Goal: Information Seeking & Learning: Check status

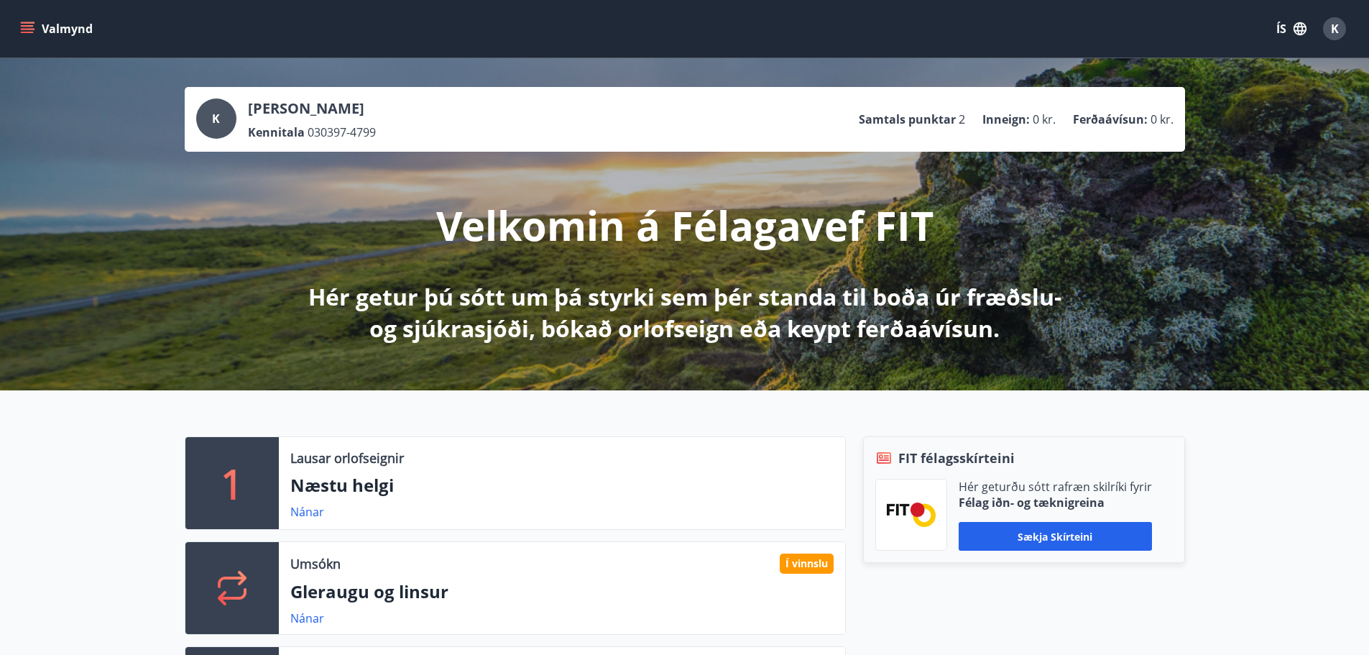
drag, startPoint x: 911, startPoint y: 118, endPoint x: 903, endPoint y: 119, distance: 8.7
click at [907, 118] on p "Samtals punktar" at bounding box center [907, 119] width 97 height 16
click at [17, 22] on button "Valmynd" at bounding box center [57, 29] width 81 height 26
click at [1301, 27] on icon "button" at bounding box center [1299, 28] width 13 height 13
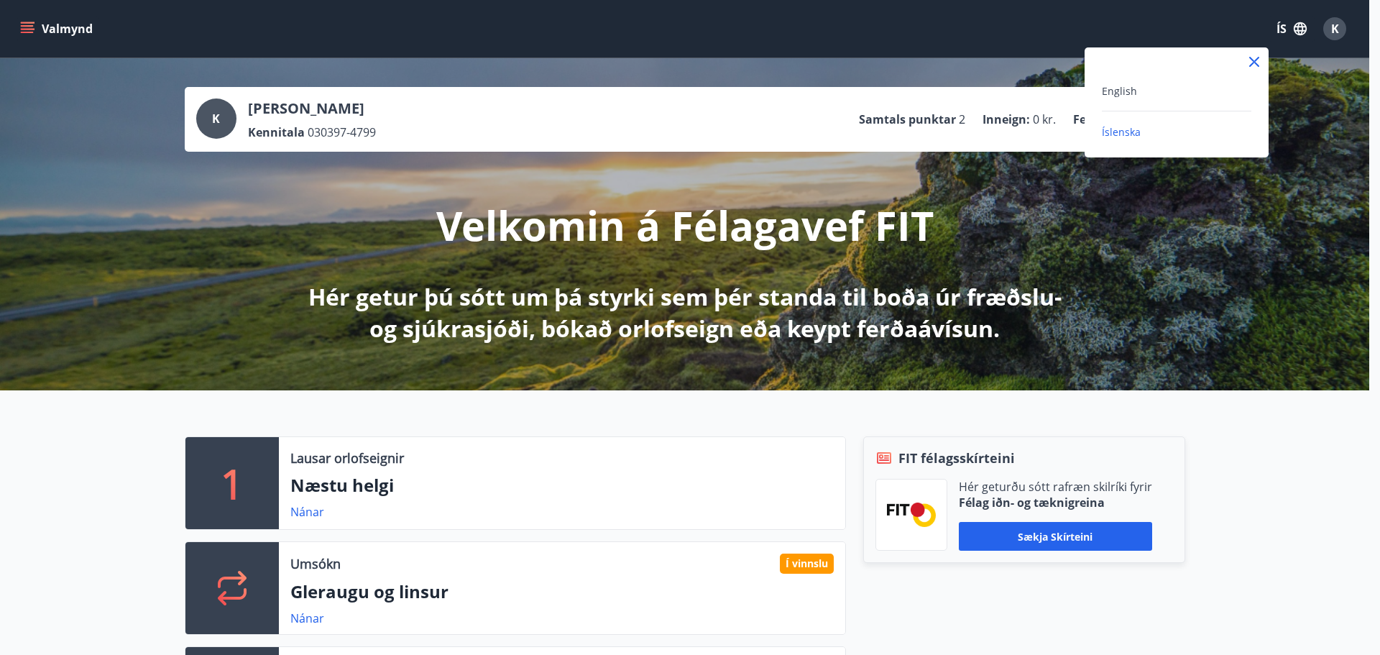
click at [1166, 93] on div "English" at bounding box center [1176, 90] width 149 height 17
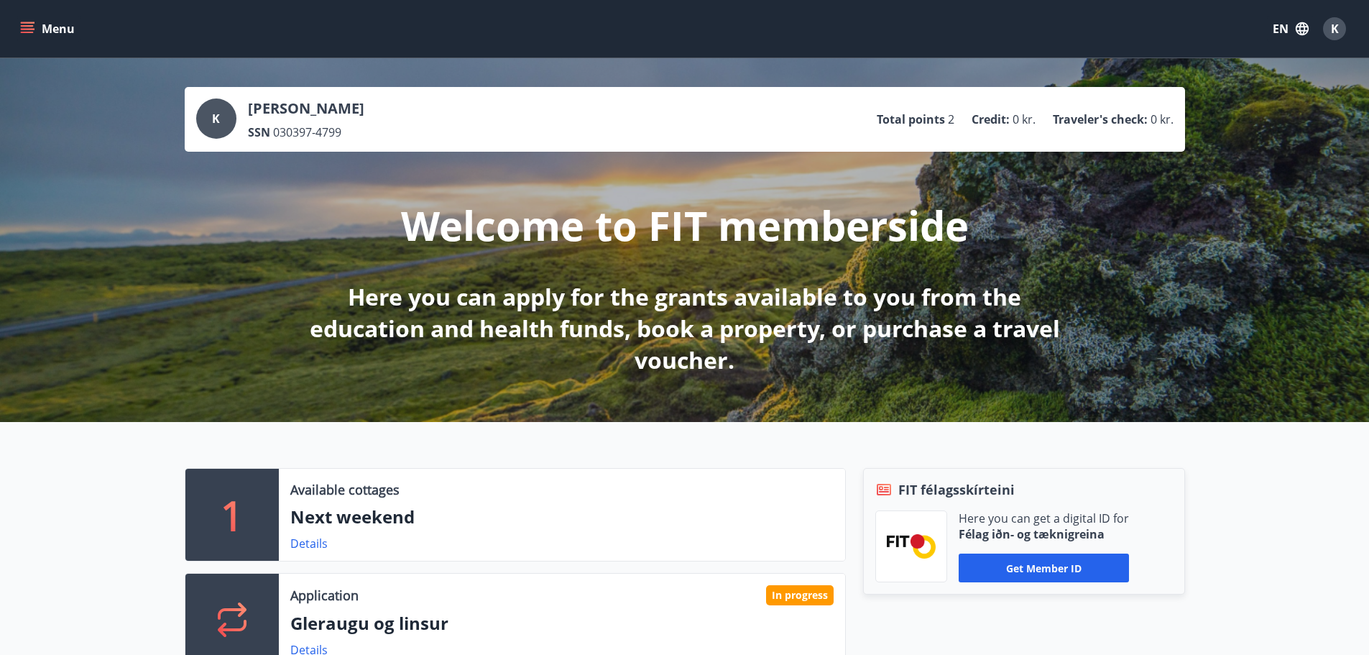
click at [19, 25] on button "Menu" at bounding box center [48, 29] width 63 height 26
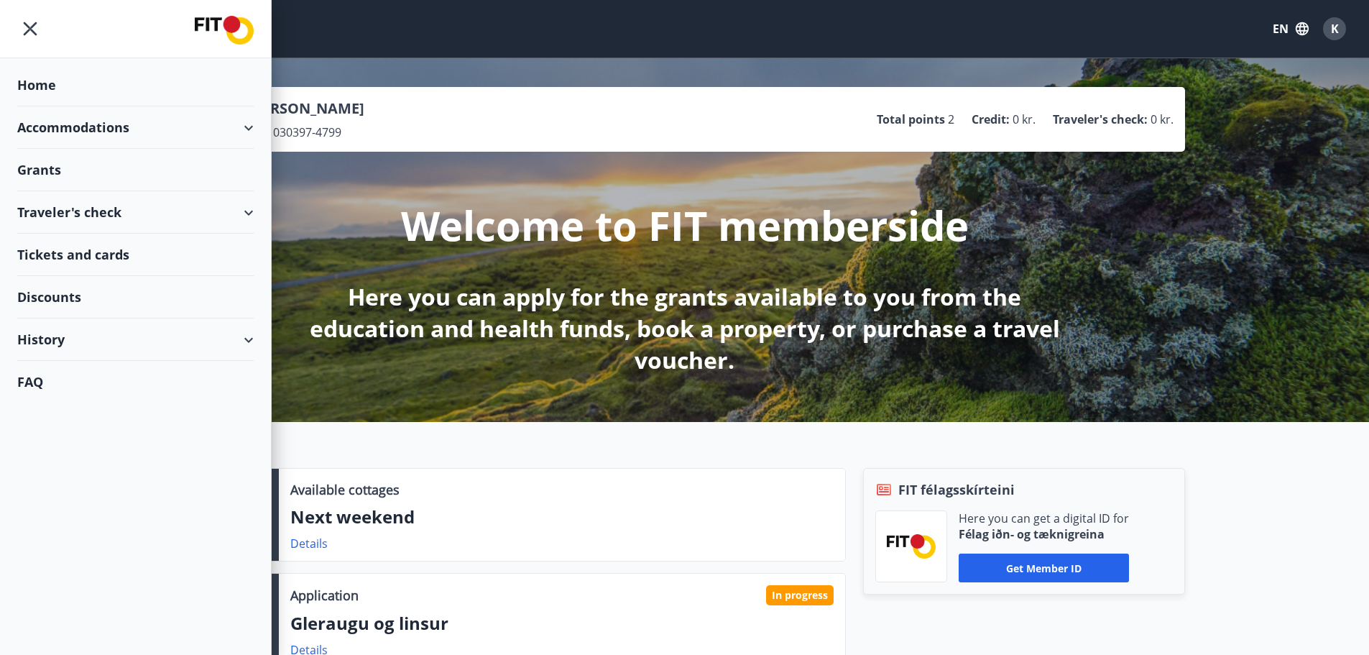
click at [129, 168] on div "Grants" at bounding box center [135, 170] width 236 height 42
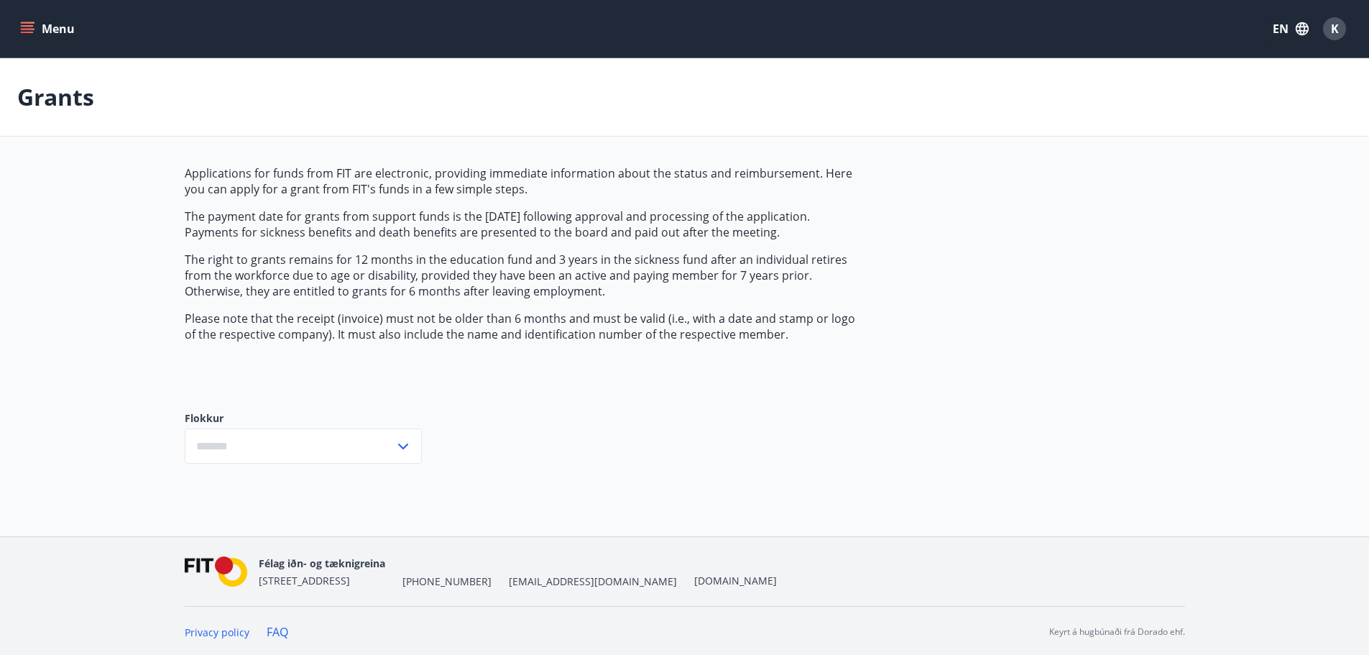
type input "***"
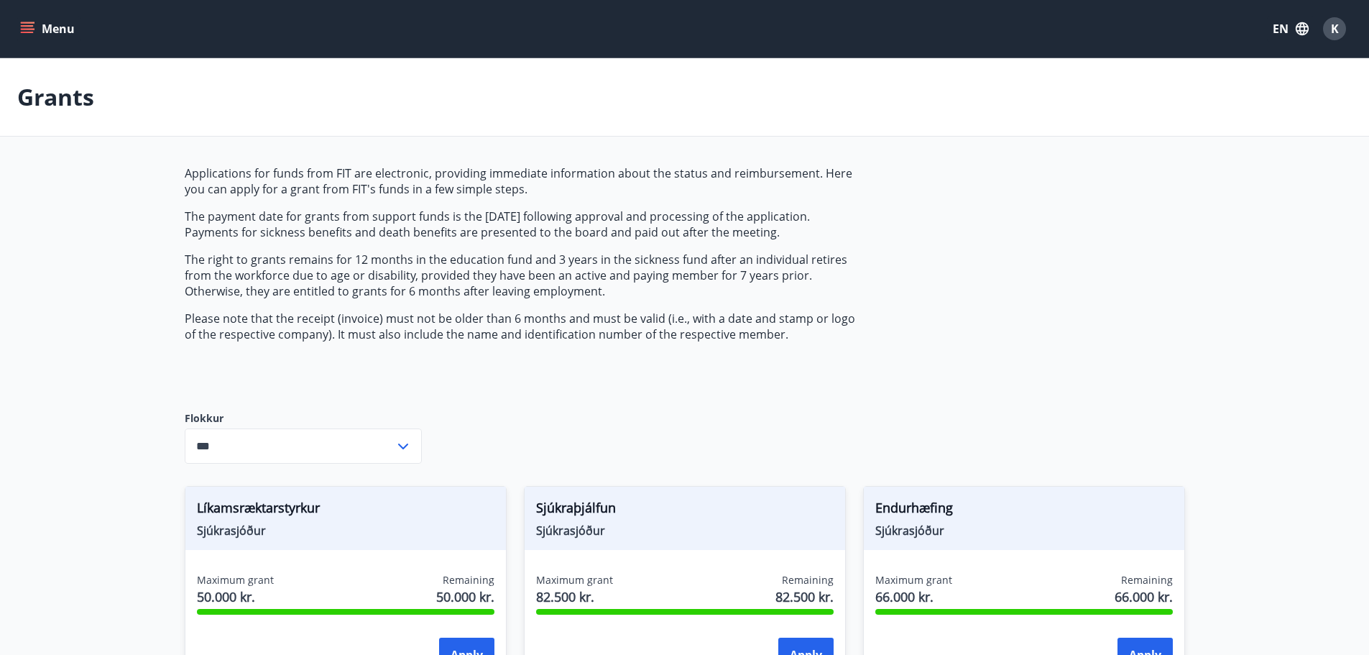
click at [1288, 32] on button "EN" at bounding box center [1290, 29] width 47 height 26
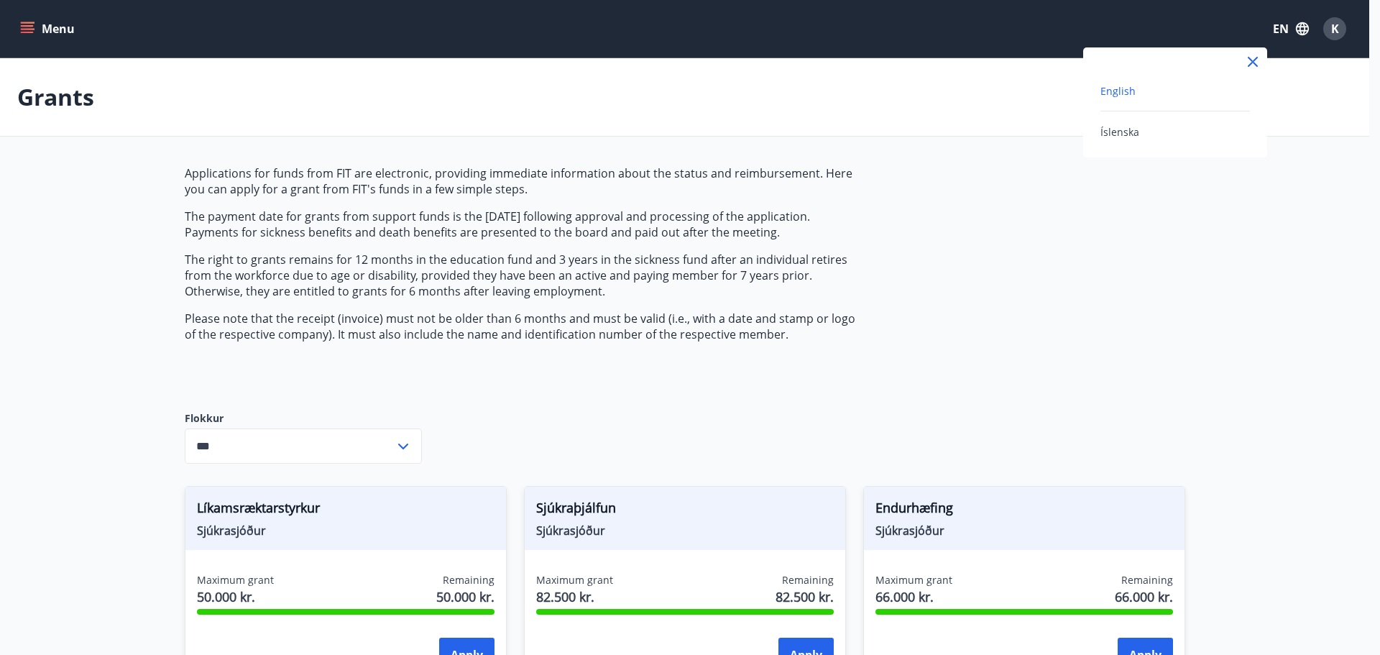
click at [1150, 131] on div "Íslenska" at bounding box center [1174, 131] width 149 height 17
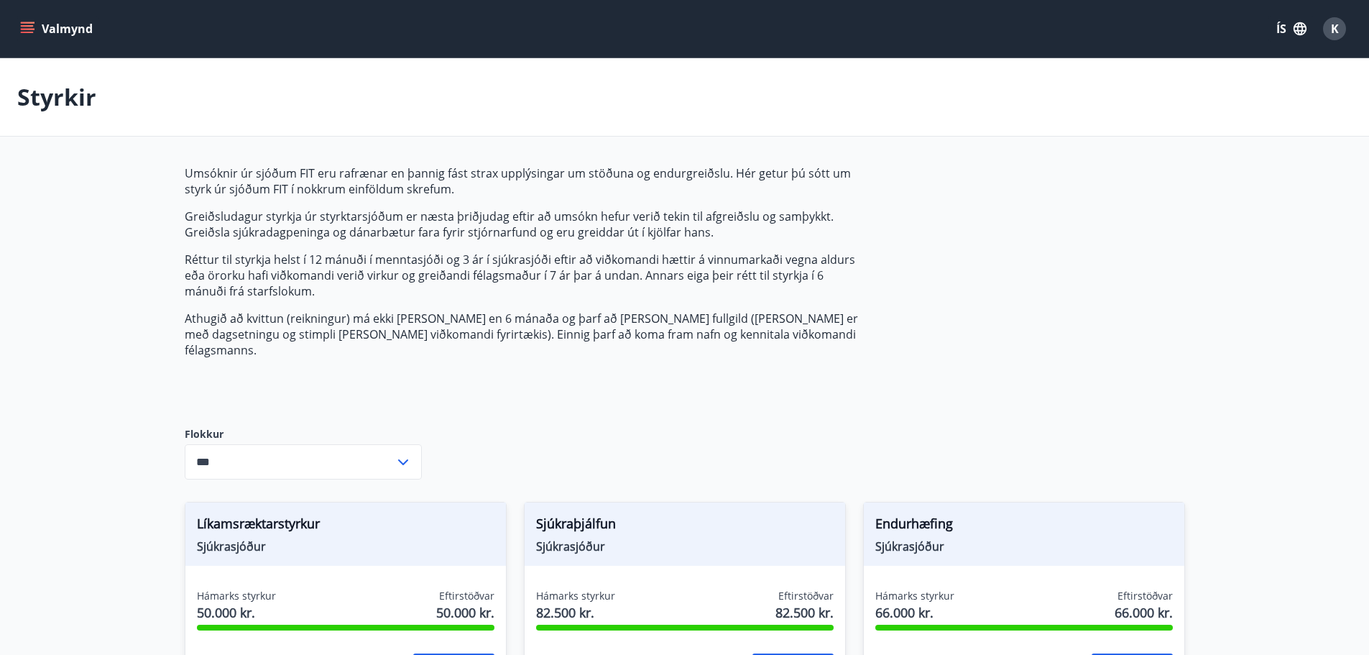
click at [1282, 27] on button "ÍS" at bounding box center [1291, 29] width 46 height 26
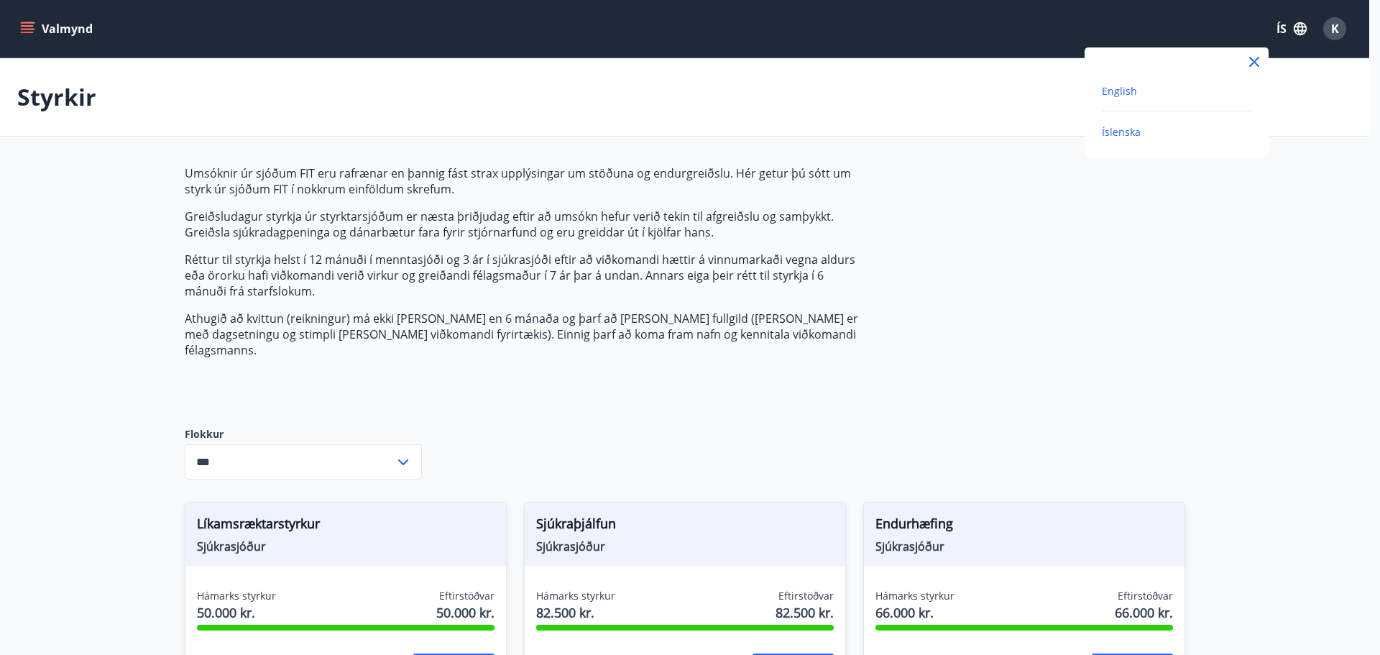
click at [1131, 94] on span "English" at bounding box center [1119, 91] width 35 height 14
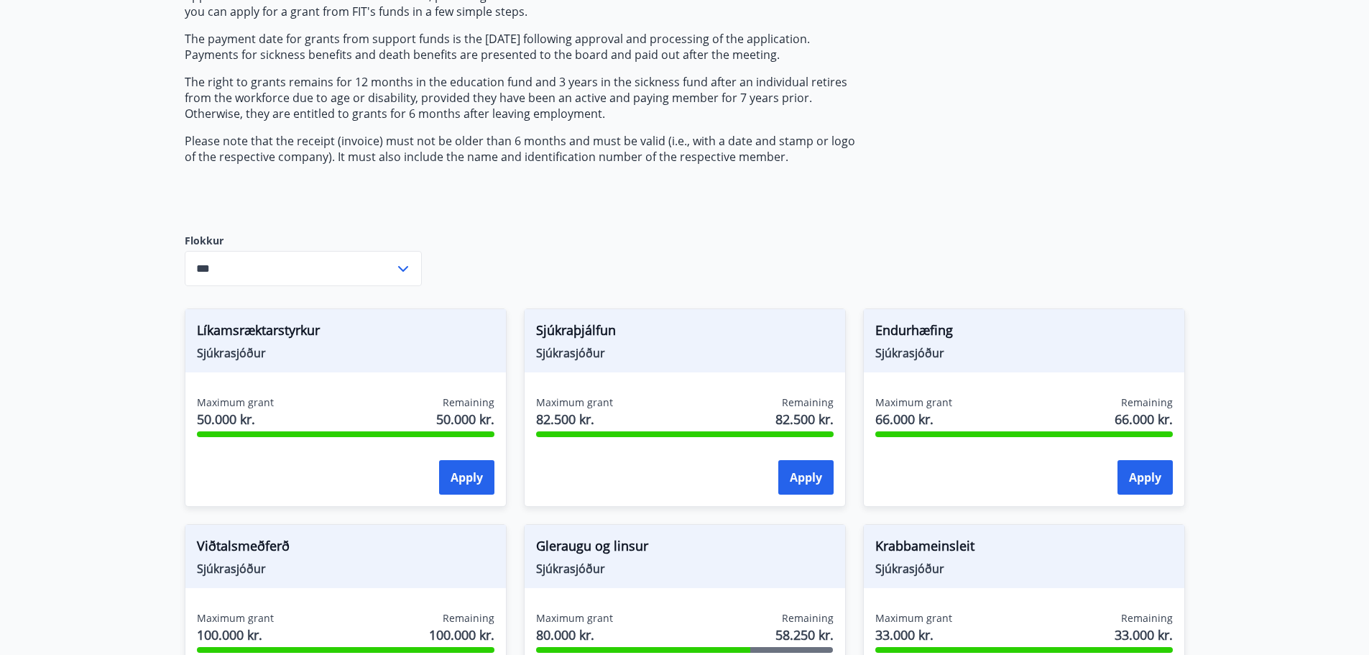
scroll to position [144, 0]
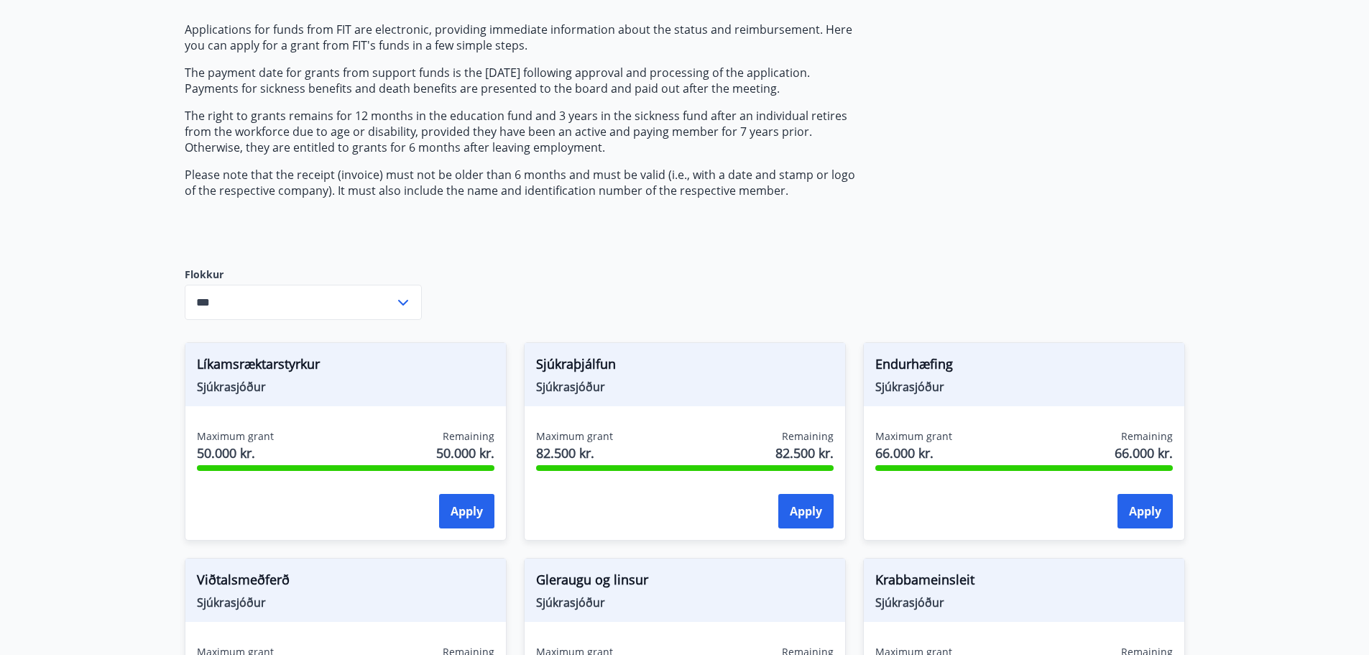
click at [259, 293] on input "***" at bounding box center [290, 302] width 210 height 35
click at [259, 295] on input "***" at bounding box center [290, 302] width 210 height 35
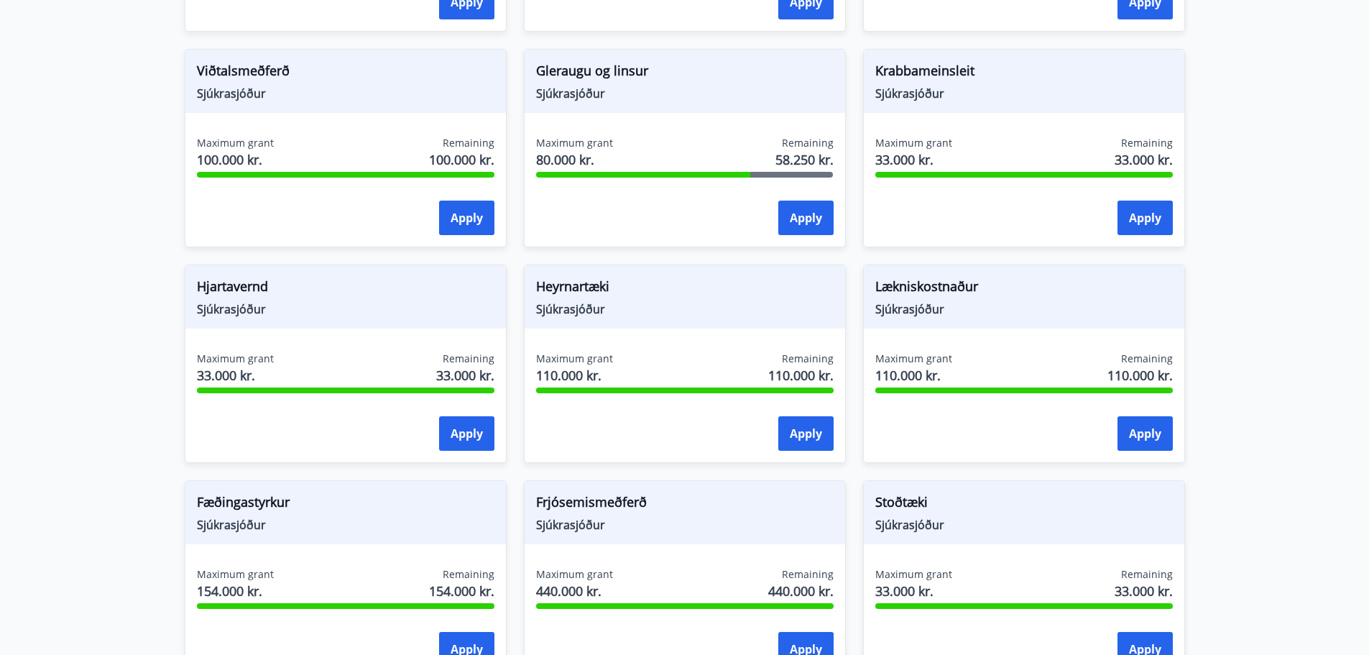
scroll to position [790, 0]
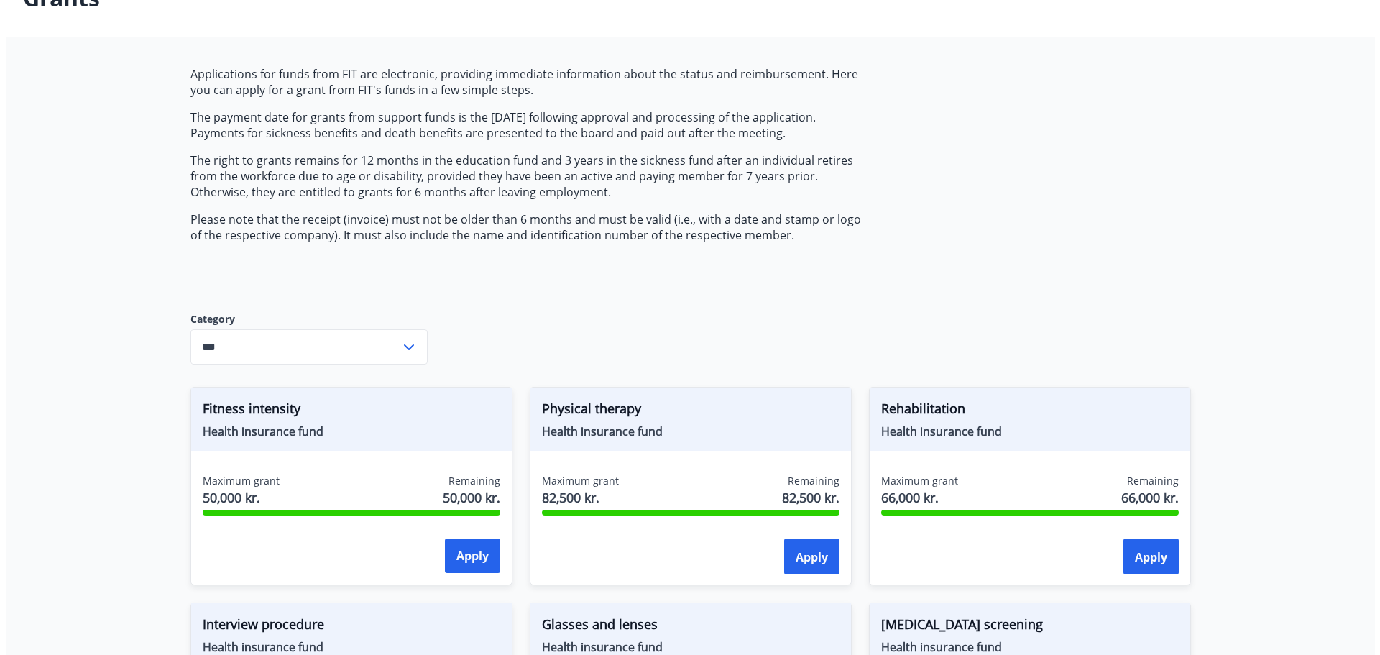
scroll to position [0, 0]
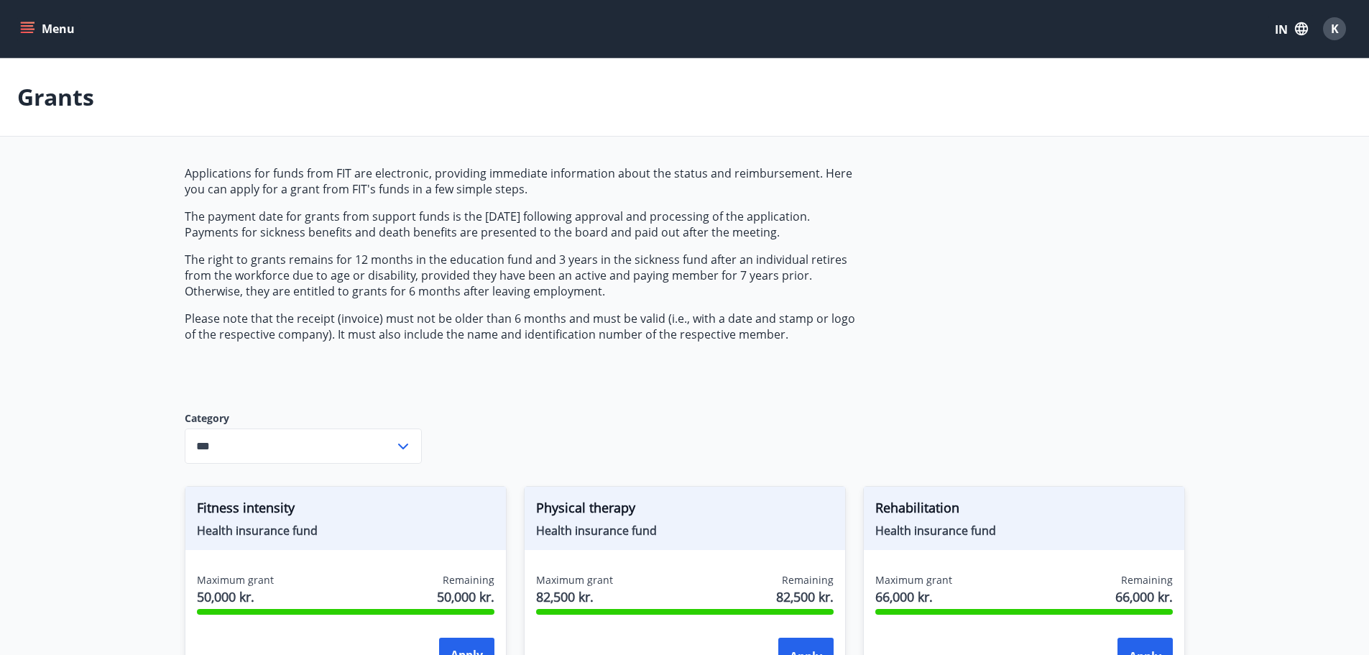
click at [41, 27] on button "Menu" at bounding box center [48, 29] width 63 height 26
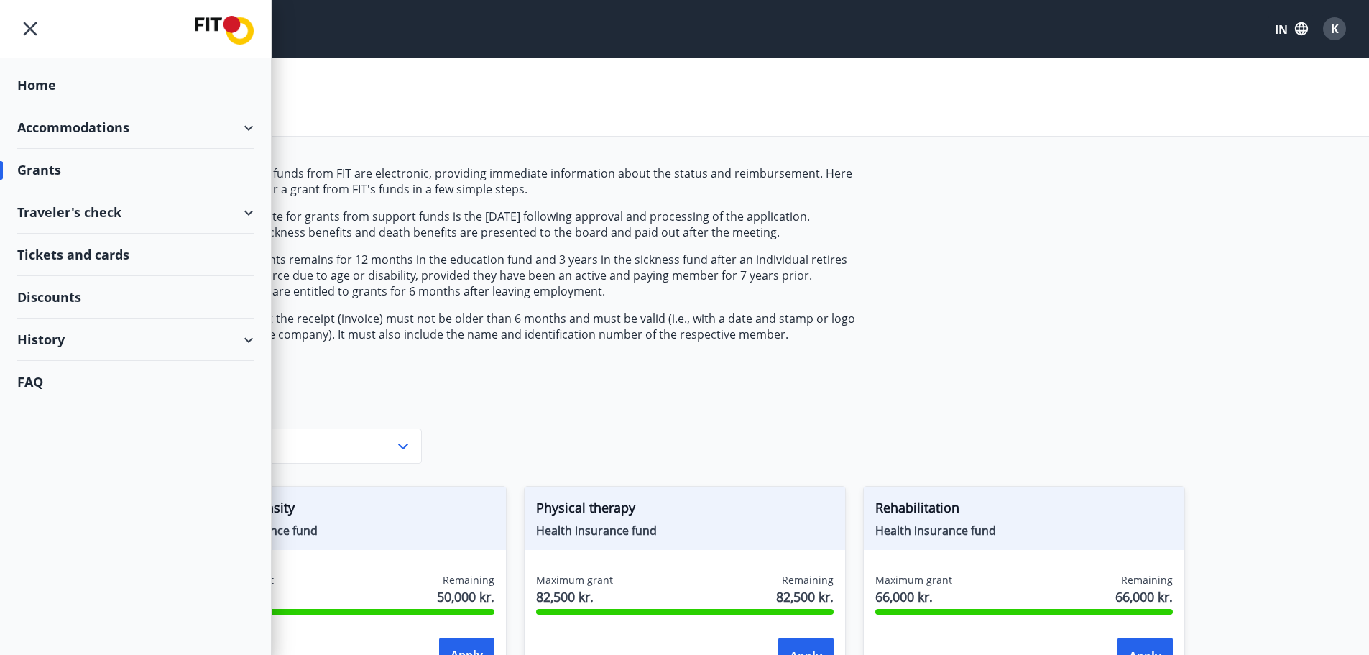
click at [70, 336] on div "History" at bounding box center [135, 339] width 236 height 42
click at [64, 527] on div "Grant history" at bounding box center [135, 527] width 213 height 30
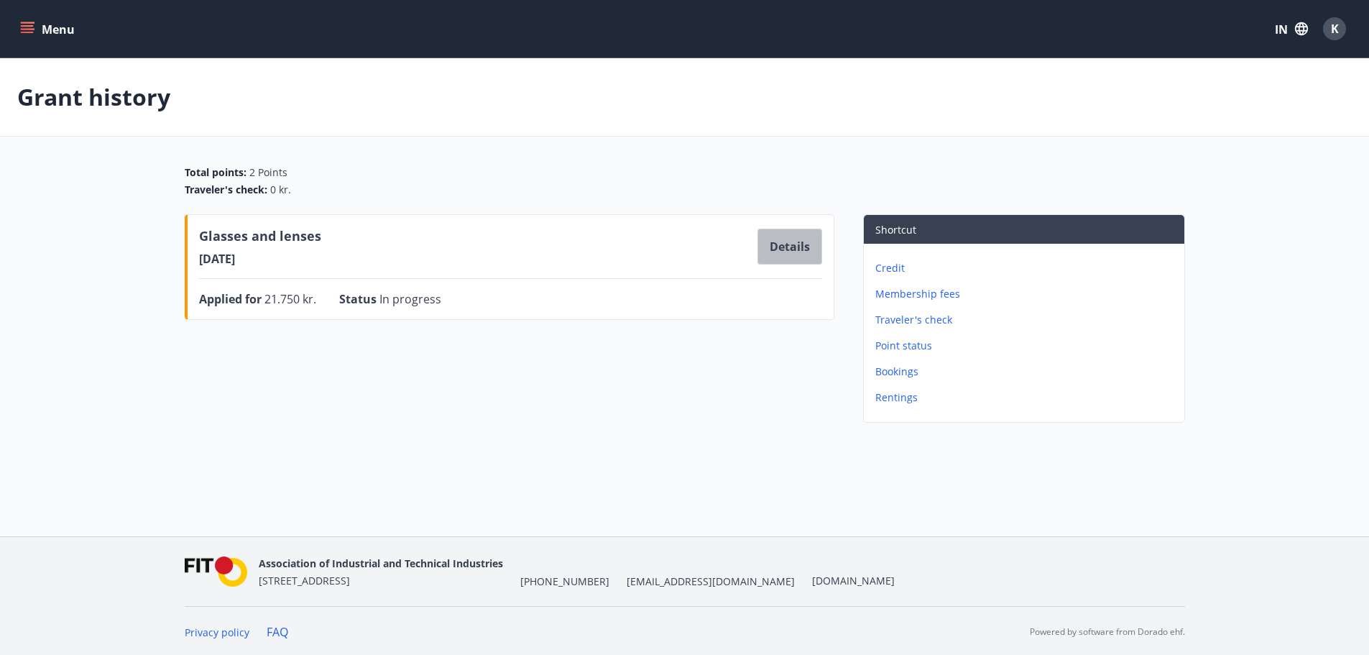
click at [803, 252] on button "Details" at bounding box center [789, 247] width 65 height 36
